Goal: Feedback & Contribution: Leave review/rating

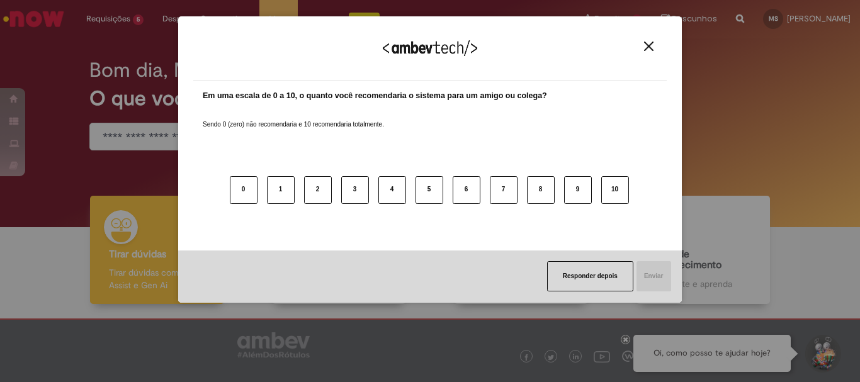
click at [641, 48] on button "Close" at bounding box center [648, 46] width 17 height 11
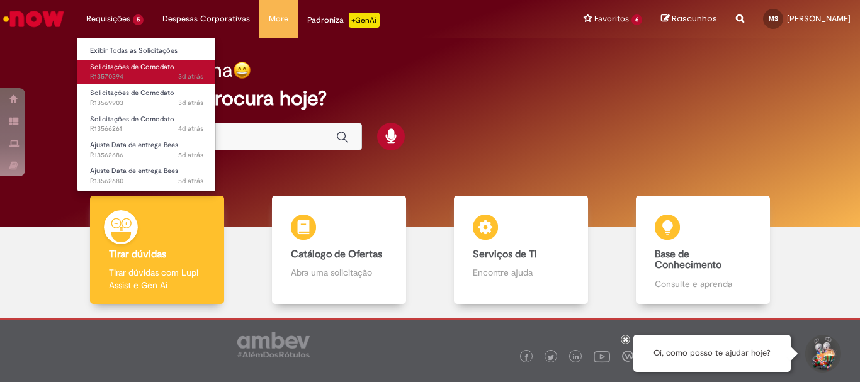
click at [122, 79] on span "3d atrás 3 dias atrás R13570394" at bounding box center [146, 77] width 113 height 10
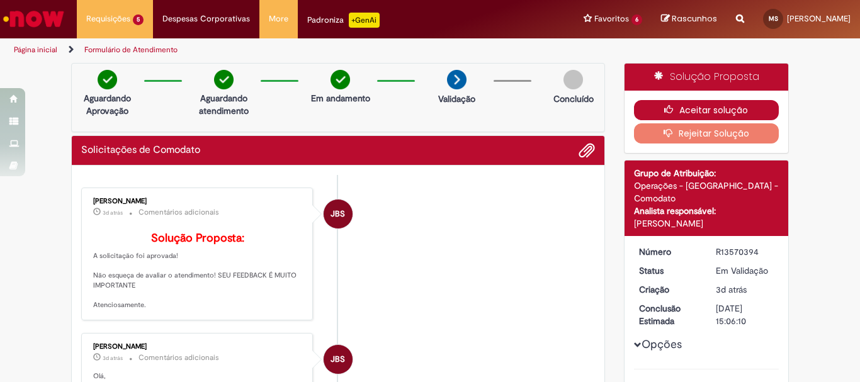
click at [635, 109] on button "Aceitar solução" at bounding box center [706, 110] width 145 height 20
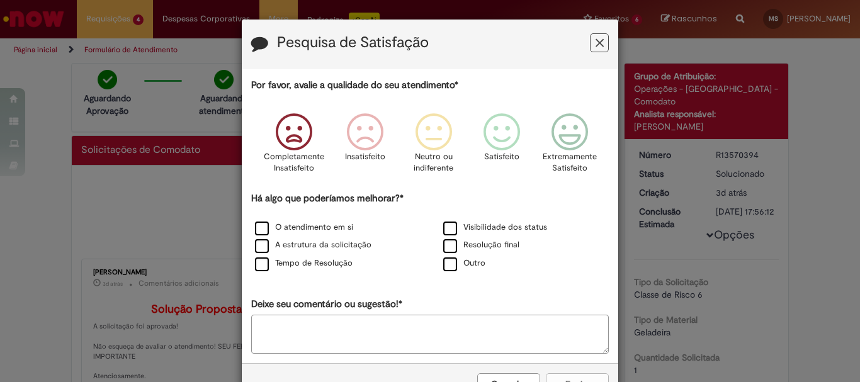
click at [282, 161] on p "Completamente Insatisfeito" at bounding box center [294, 162] width 60 height 23
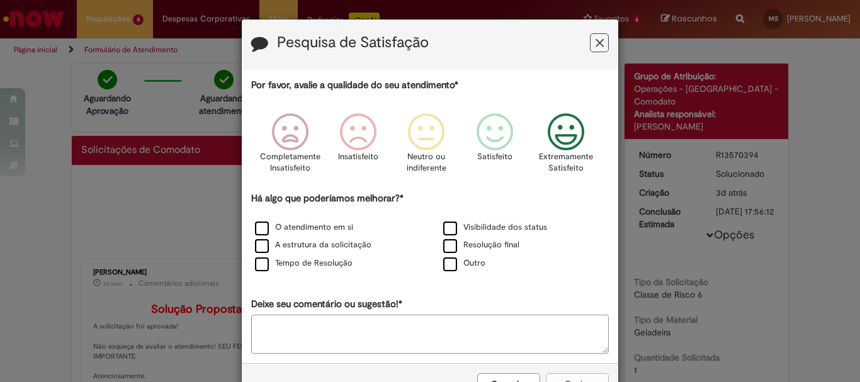
click at [573, 142] on icon "Feedback" at bounding box center [566, 132] width 47 height 38
click at [501, 140] on icon "Feedback" at bounding box center [498, 132] width 47 height 38
click at [286, 226] on label "O atendimento em si" at bounding box center [304, 228] width 98 height 12
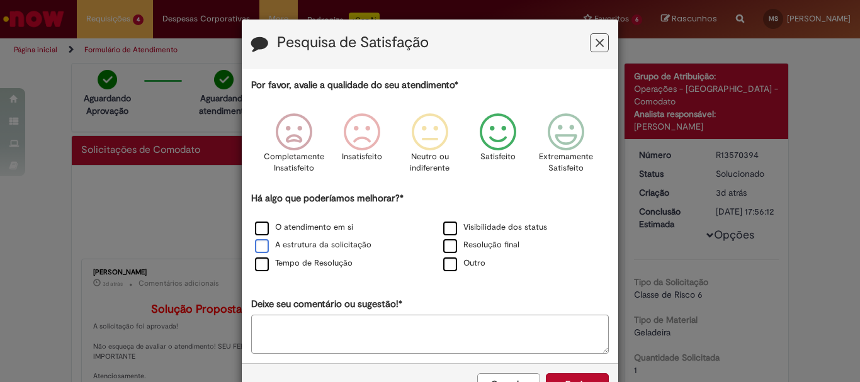
click at [297, 249] on label "A estrutura da solicitação" at bounding box center [313, 245] width 116 height 12
click at [455, 232] on label "Visibilidade dos status" at bounding box center [495, 228] width 104 height 12
click at [453, 244] on label "Resolução final" at bounding box center [481, 245] width 76 height 12
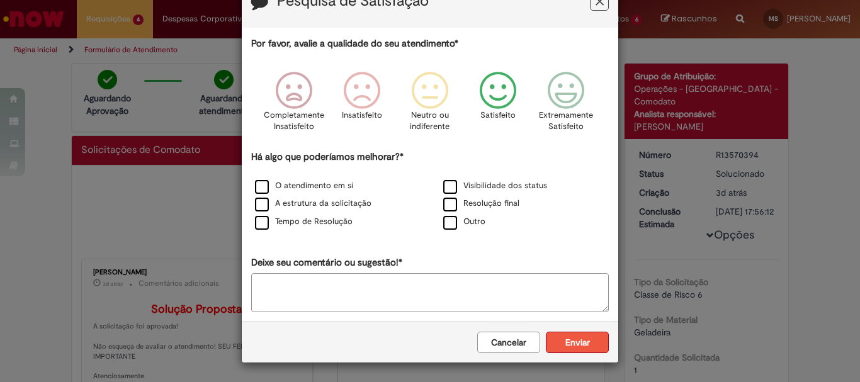
click at [549, 344] on button "Enviar" at bounding box center [577, 342] width 63 height 21
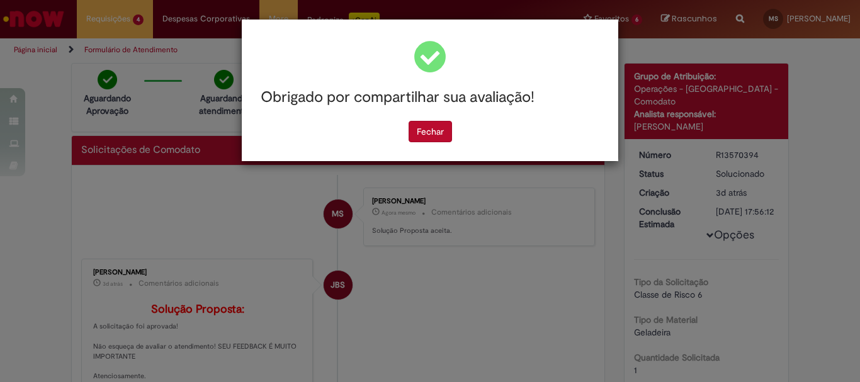
scroll to position [0, 0]
click at [416, 131] on button "Fechar" at bounding box center [430, 131] width 43 height 21
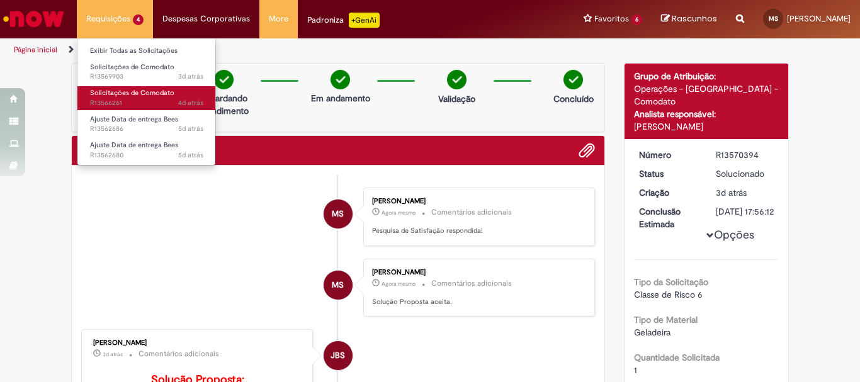
click at [132, 102] on span "4d atrás 4 dias atrás R13566261" at bounding box center [146, 103] width 113 height 10
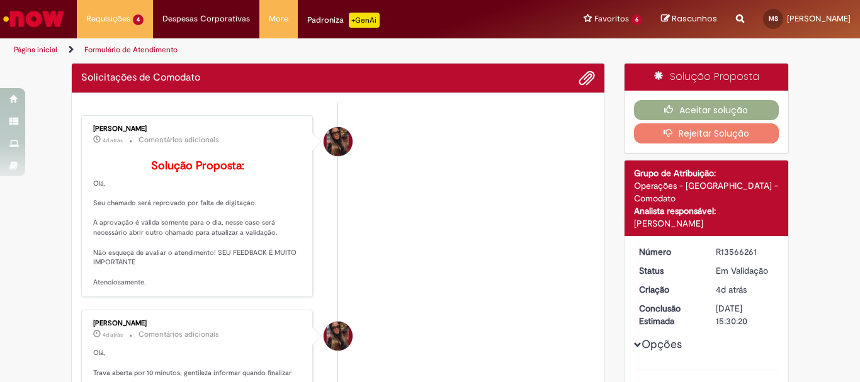
click at [674, 140] on button "Rejeitar Solução" at bounding box center [706, 133] width 145 height 20
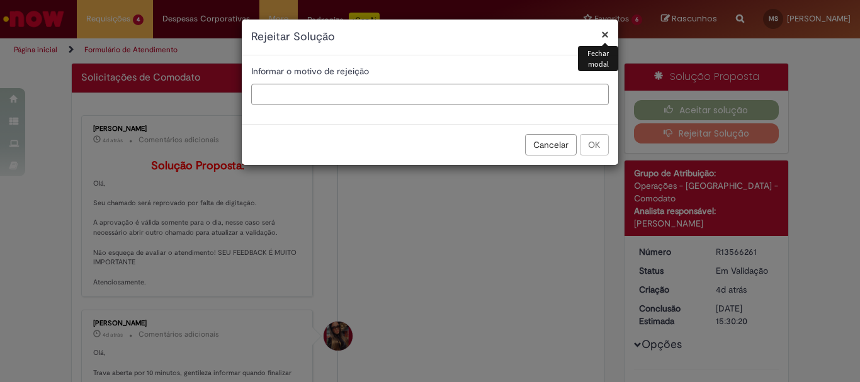
click at [608, 32] on button "×" at bounding box center [605, 34] width 8 height 13
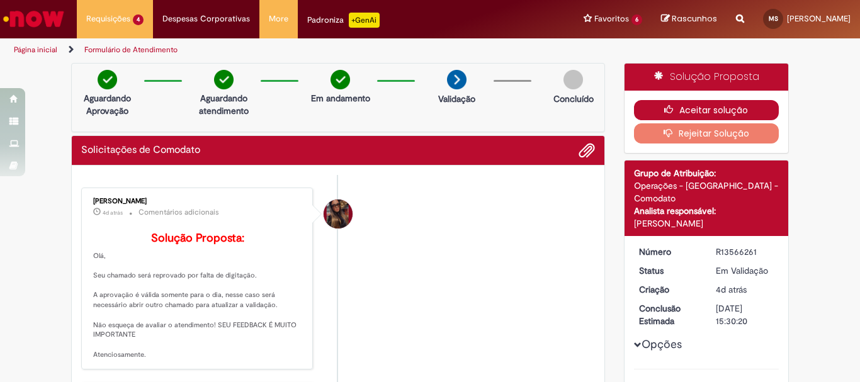
click at [691, 117] on button "Aceitar solução" at bounding box center [706, 110] width 145 height 20
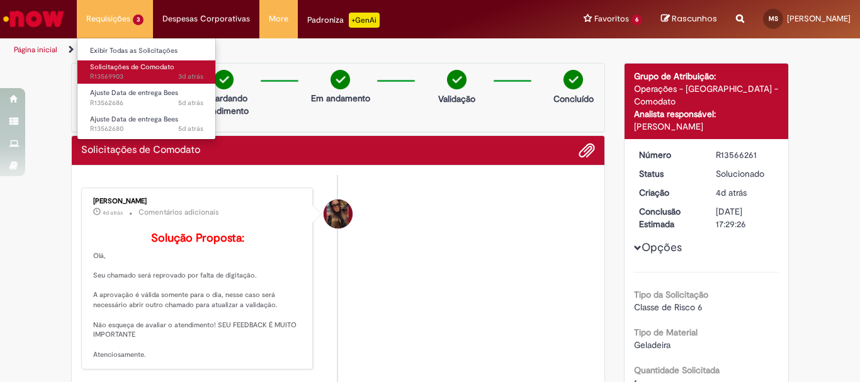
click at [146, 79] on span "3d atrás 3 dias atrás R13569903" at bounding box center [146, 77] width 113 height 10
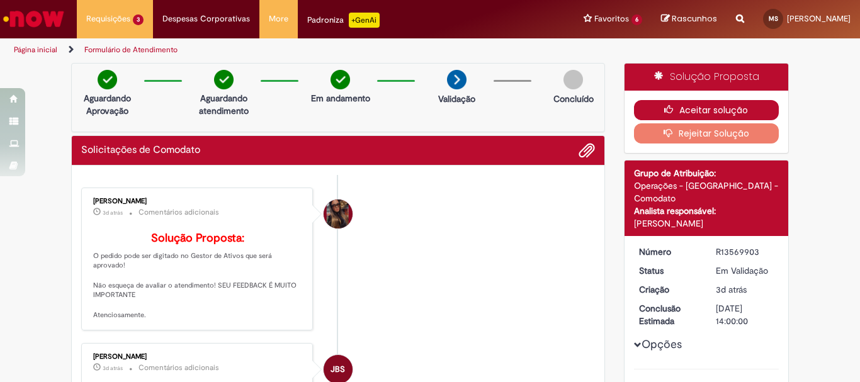
click at [674, 108] on icon "button" at bounding box center [671, 109] width 15 height 9
